Goal: Subscribe to service/newsletter

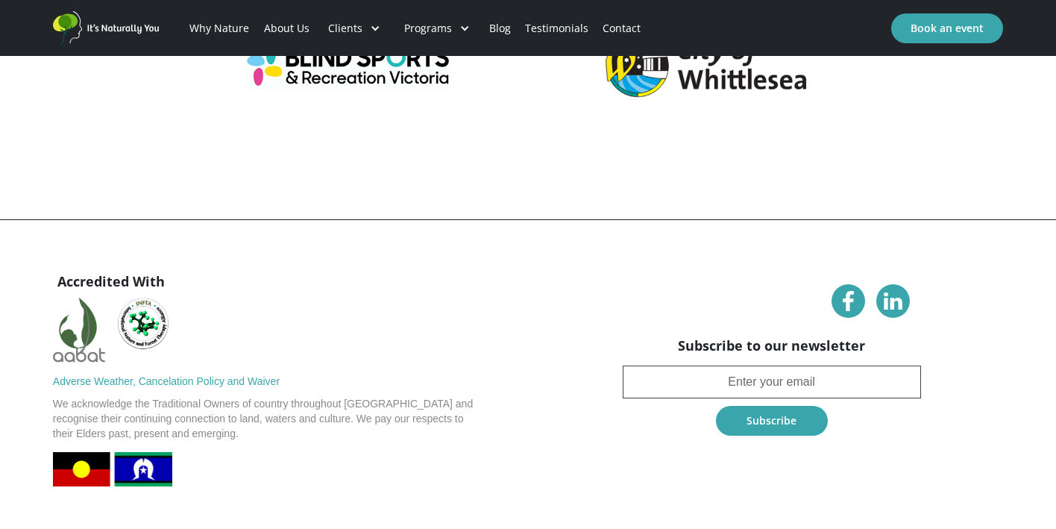
scroll to position [5985, 0]
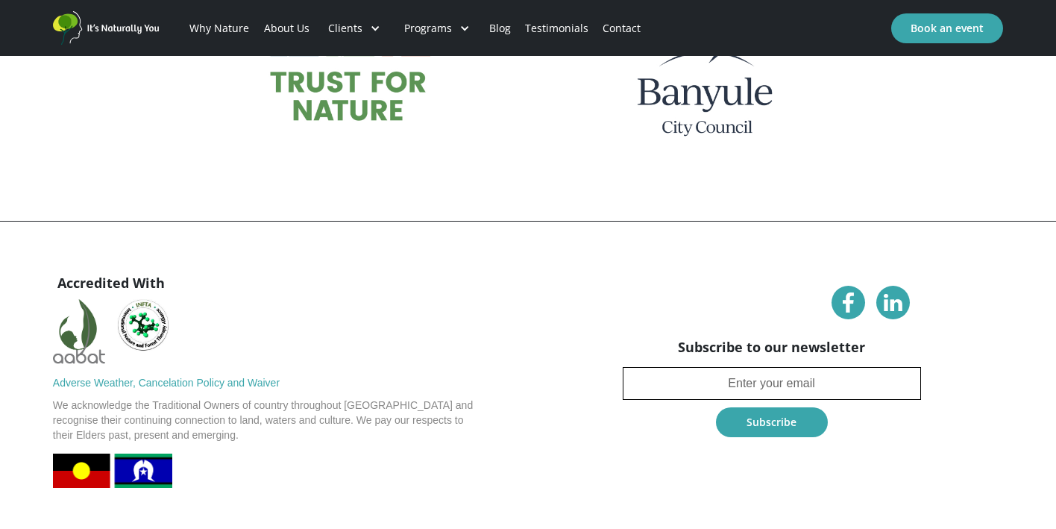
click at [676, 367] on input "Newsletter" at bounding box center [771, 383] width 298 height 33
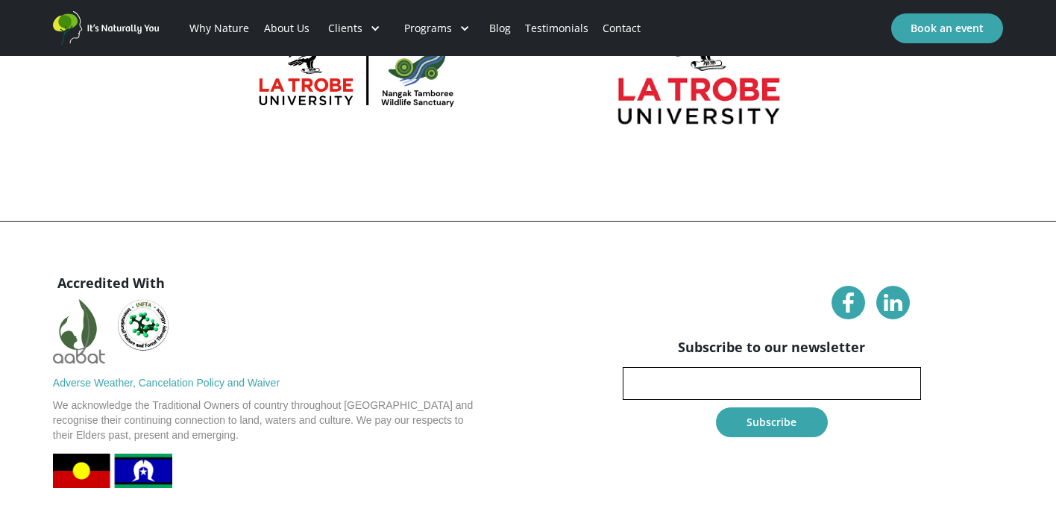
click at [654, 367] on input "jenny" at bounding box center [771, 383] width 298 height 33
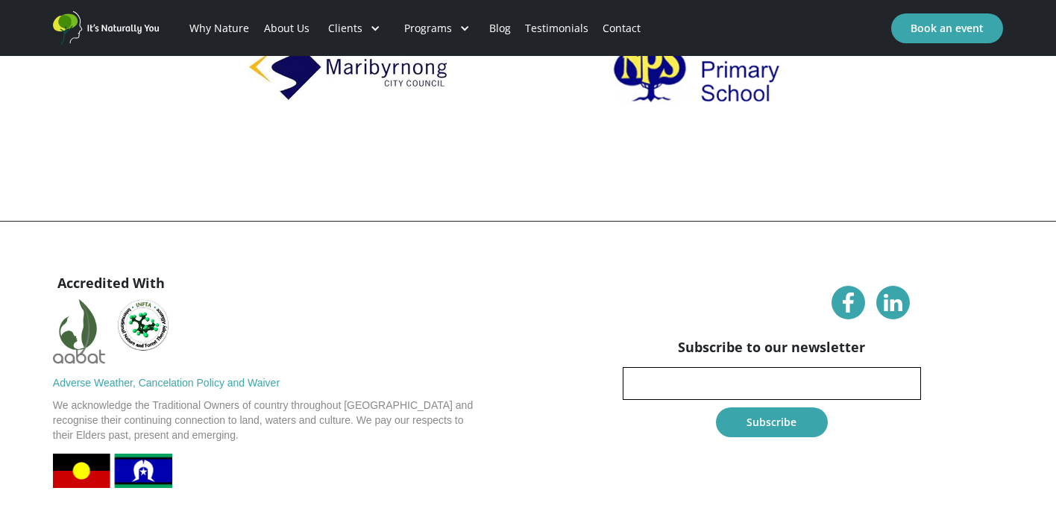
click at [662, 367] on input "jenny" at bounding box center [771, 383] width 298 height 33
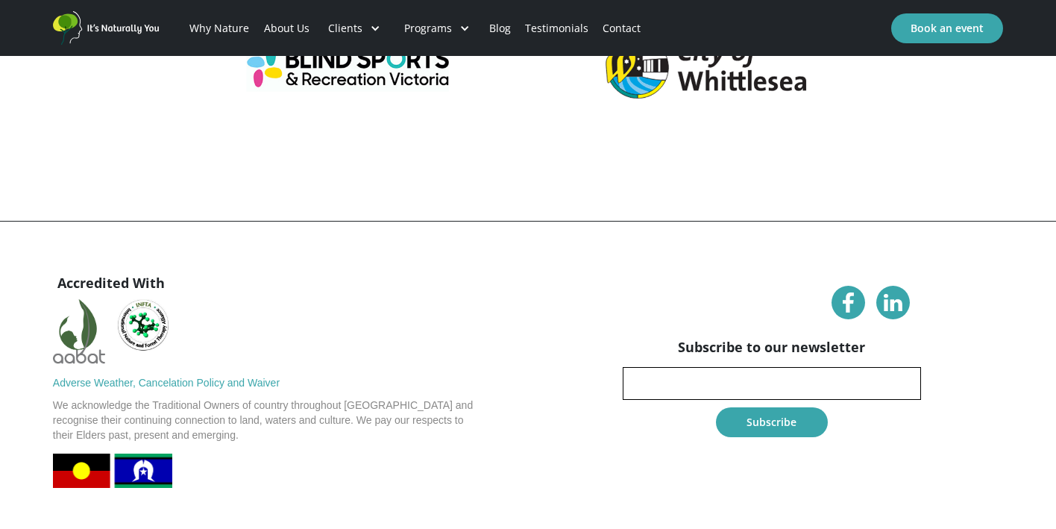
click at [687, 367] on input "jennyj" at bounding box center [771, 383] width 298 height 33
click at [798, 367] on input "jennyj" at bounding box center [771, 383] width 298 height 33
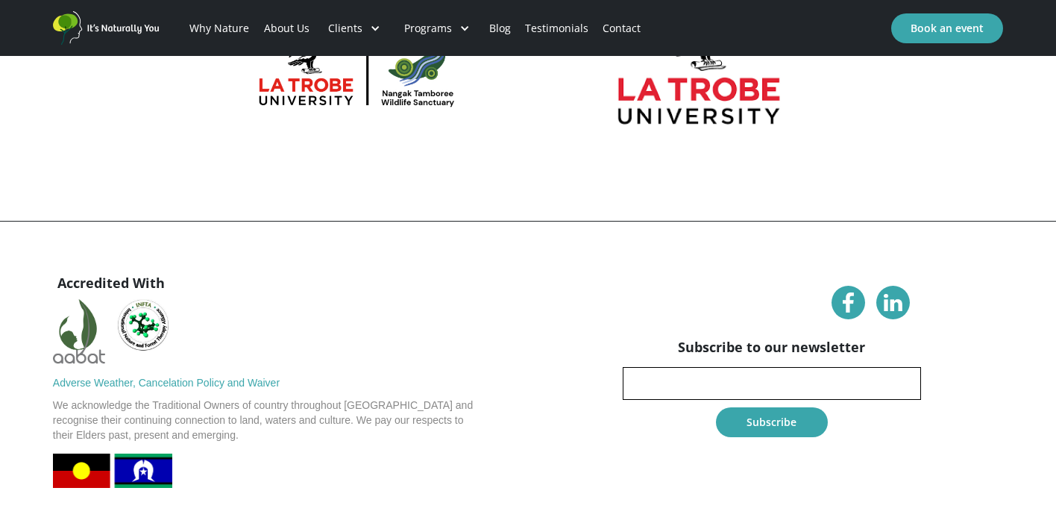
click at [835, 367] on input "jennyj" at bounding box center [771, 383] width 298 height 33
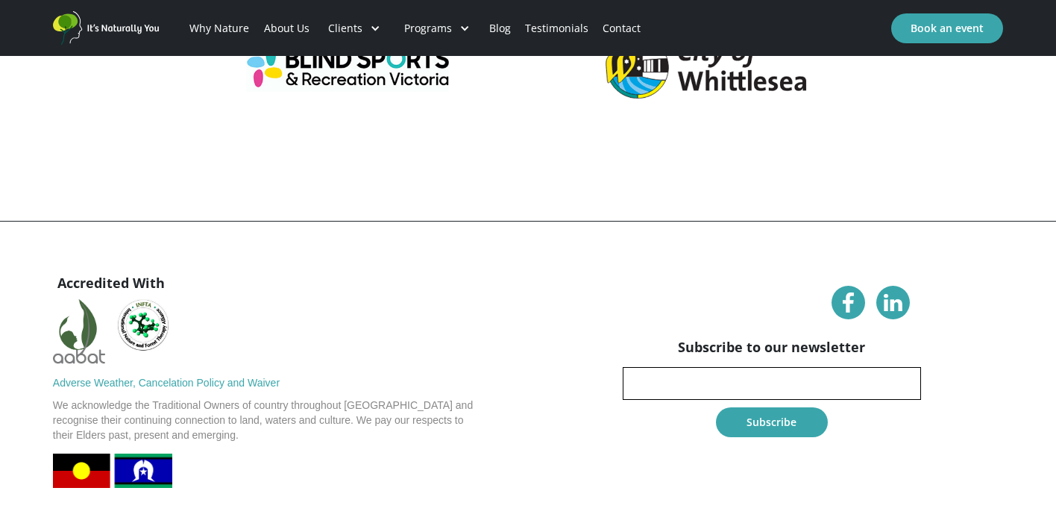
click at [678, 367] on input "jennyjjennyh" at bounding box center [771, 383] width 298 height 33
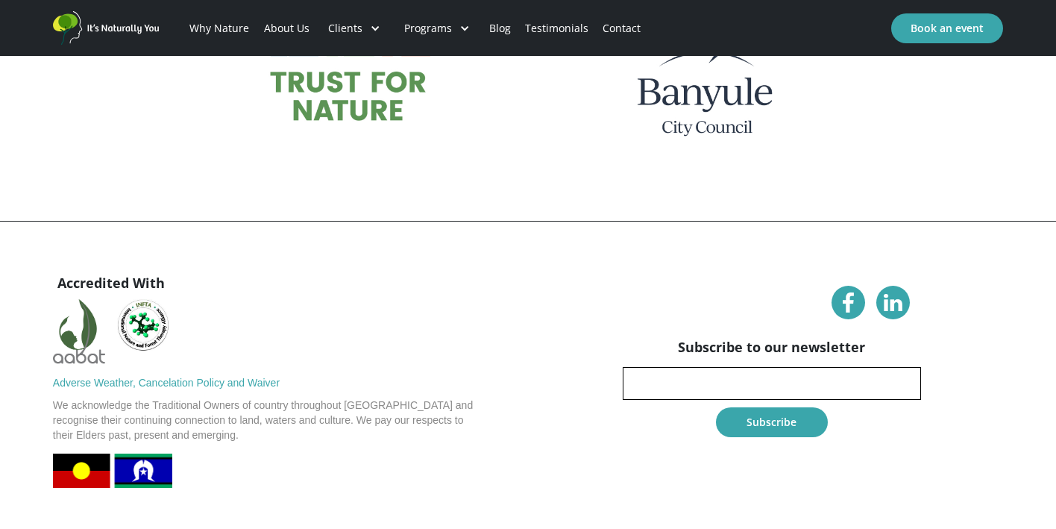
click at [652, 367] on input "jennyjjennyh" at bounding box center [771, 383] width 298 height 33
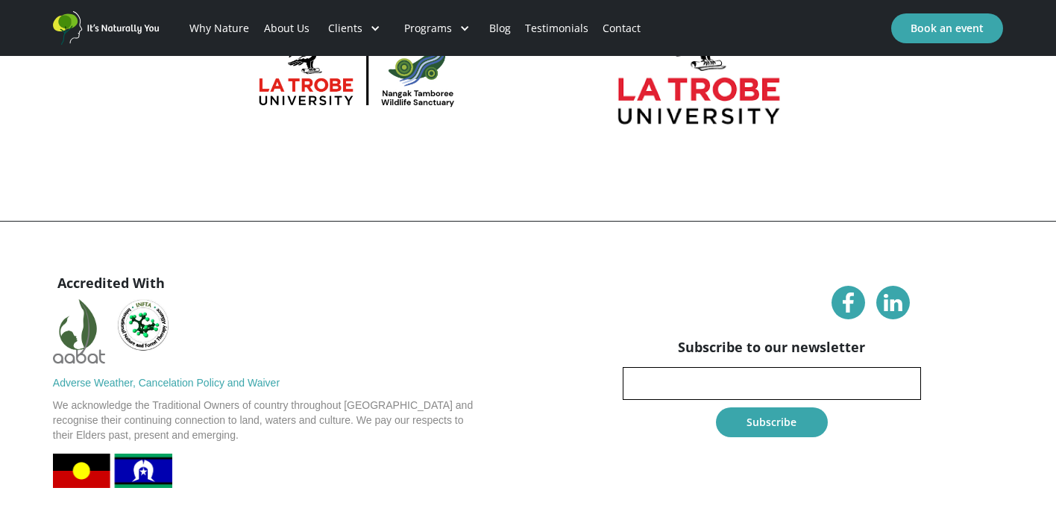
click at [669, 367] on input "jennyjjennyh" at bounding box center [771, 383] width 298 height 33
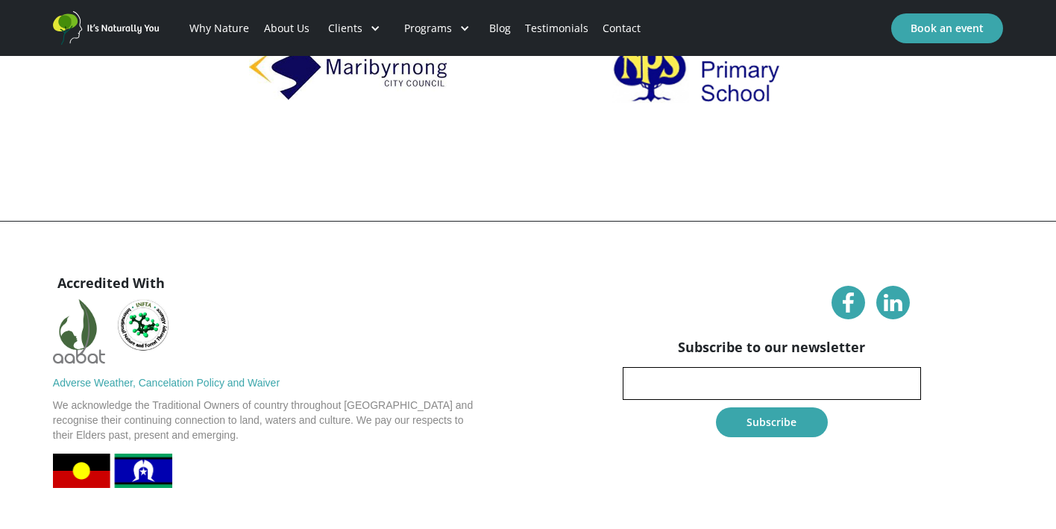
type input "jennyjjjjennyh"
click at [556, 266] on div "Accredited With Adverse Weather, Cancelation Policy and Waiver We acknowledge t…" at bounding box center [528, 376] width 950 height 221
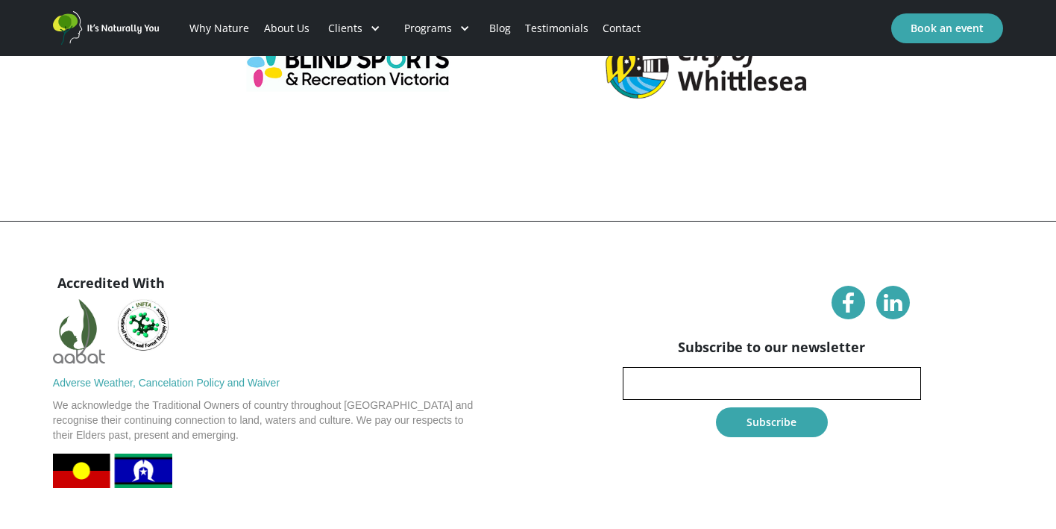
drag, startPoint x: 727, startPoint y: 326, endPoint x: 602, endPoint y: 312, distance: 126.0
click at [602, 312] on div "Accredited With Adverse Weather, Cancelation Policy and Waiver We acknowledge t…" at bounding box center [528, 376] width 950 height 221
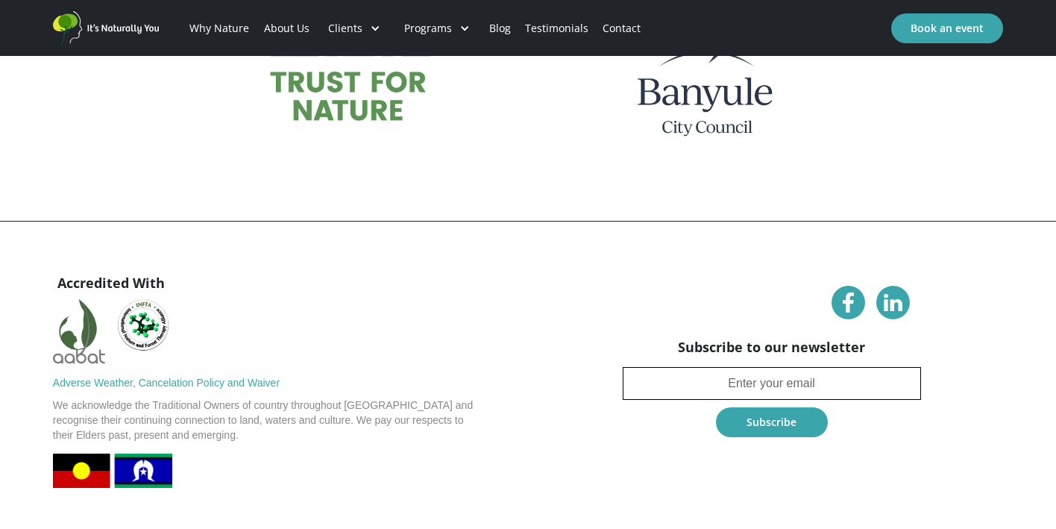
click at [729, 367] on input "Newsletter" at bounding box center [771, 383] width 298 height 33
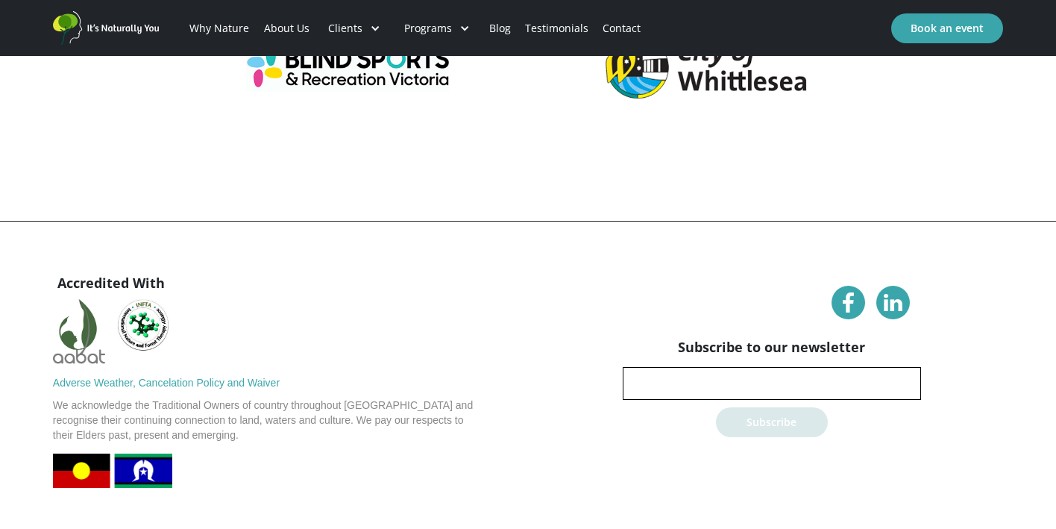
type input "jenny8dodd@gmail.com"
click at [800, 407] on input "Subscribe" at bounding box center [772, 422] width 112 height 30
type input "Please wait..."
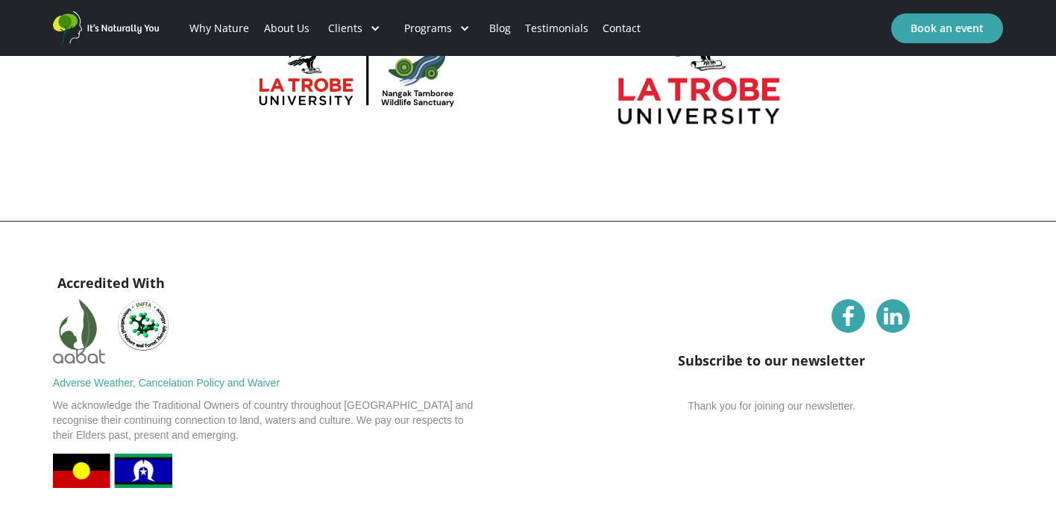
click at [693, 380] on div "Thank you for joining our newsletter." at bounding box center [771, 405] width 298 height 51
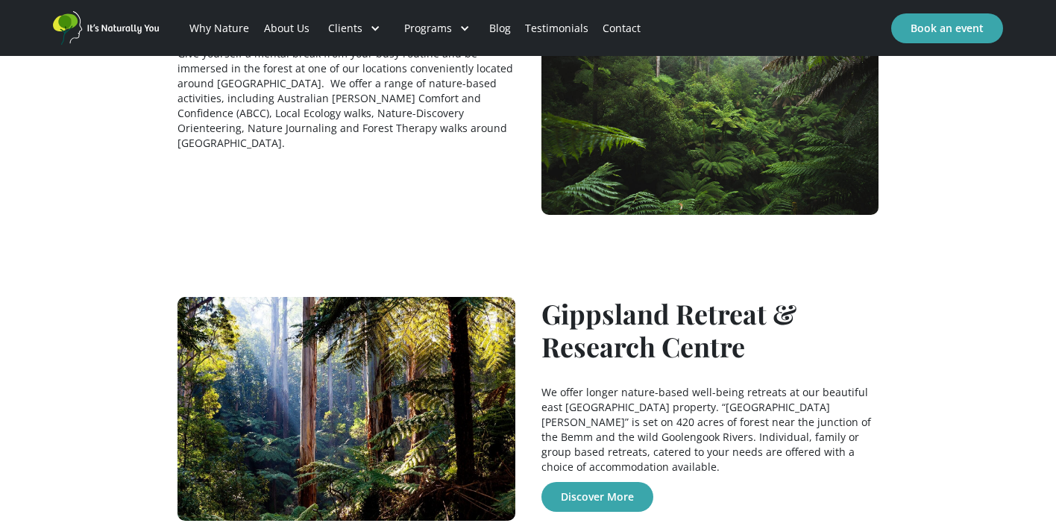
scroll to position [1218, 0]
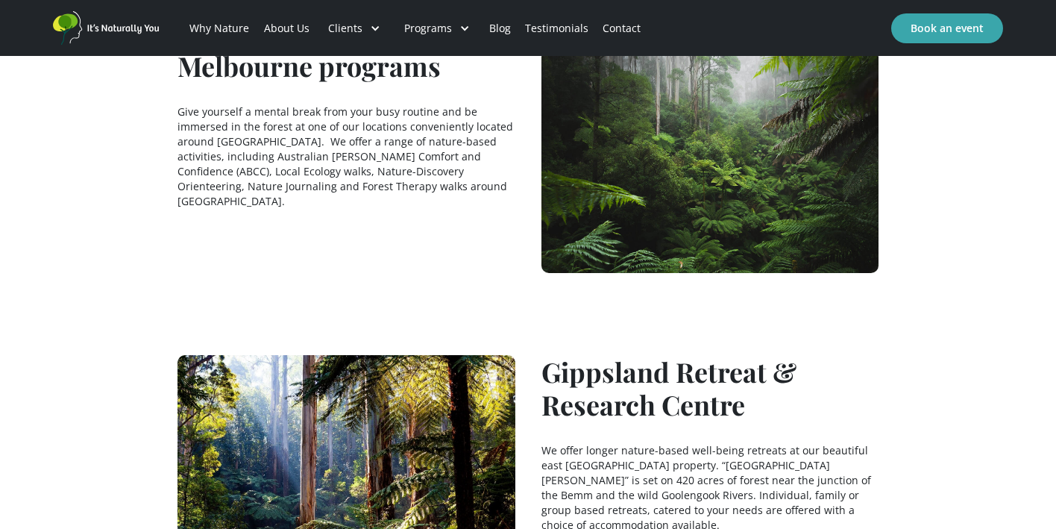
click at [302, 26] on link "About Us" at bounding box center [286, 28] width 60 height 51
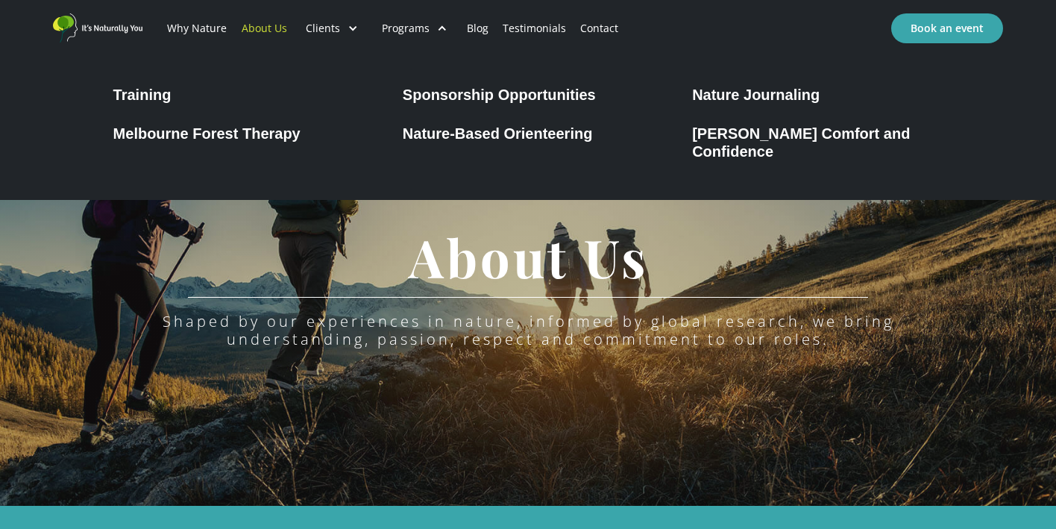
click at [395, 23] on div "Programs" at bounding box center [406, 28] width 48 height 15
click at [402, 27] on div "Programs" at bounding box center [406, 28] width 48 height 15
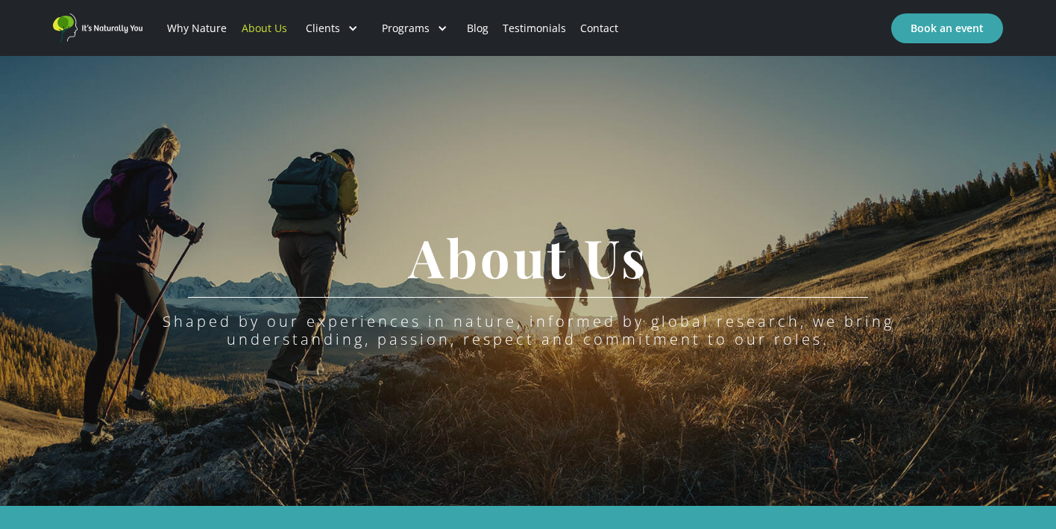
click at [432, 25] on div "Programs" at bounding box center [414, 28] width 89 height 51
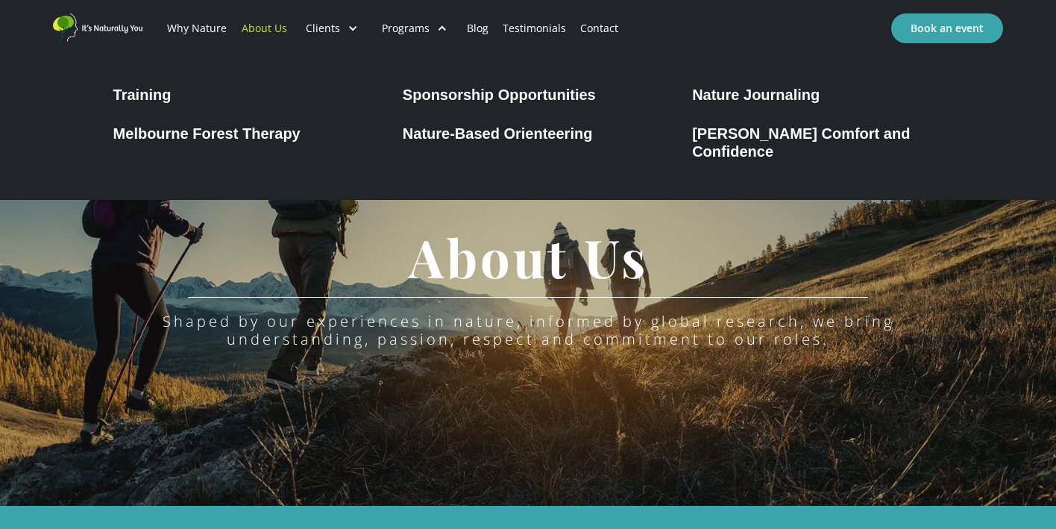
click at [264, 141] on div "Melbourne Forest Therapy" at bounding box center [206, 133] width 187 height 18
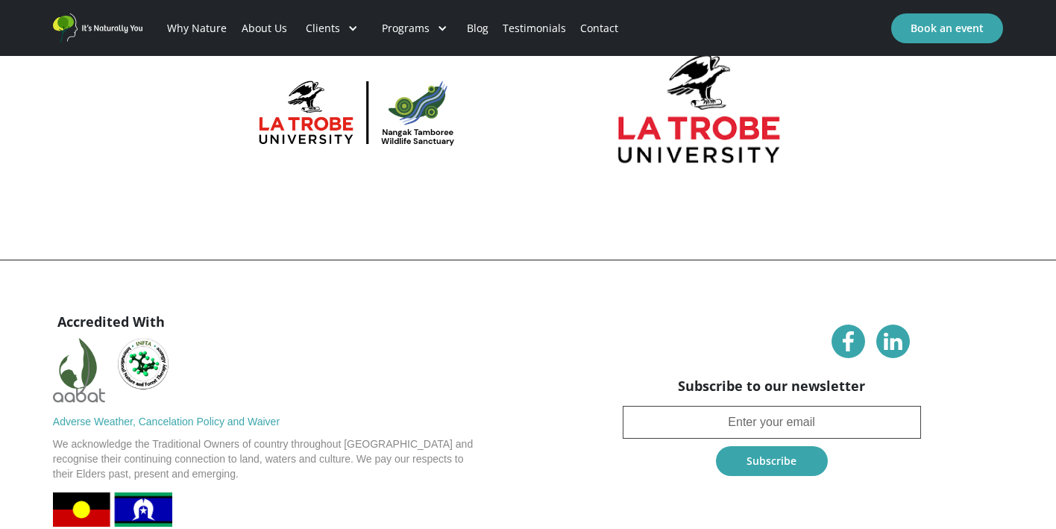
scroll to position [3851, 0]
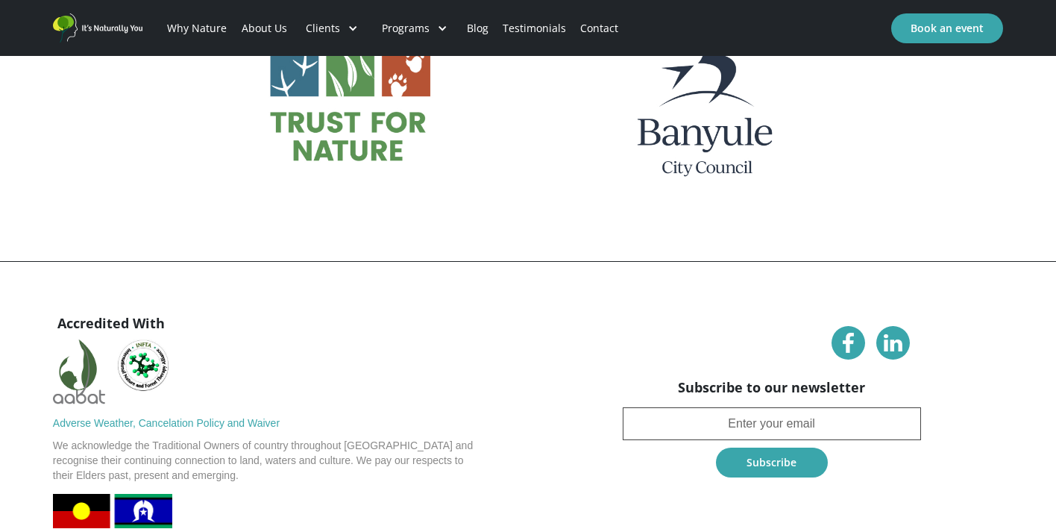
click at [737, 1] on div "Why Nature About Us Clients CALD Communities Seniors Corporate Families NDIS Sc…" at bounding box center [528, 28] width 1056 height 56
